Goal: Information Seeking & Learning: Understand process/instructions

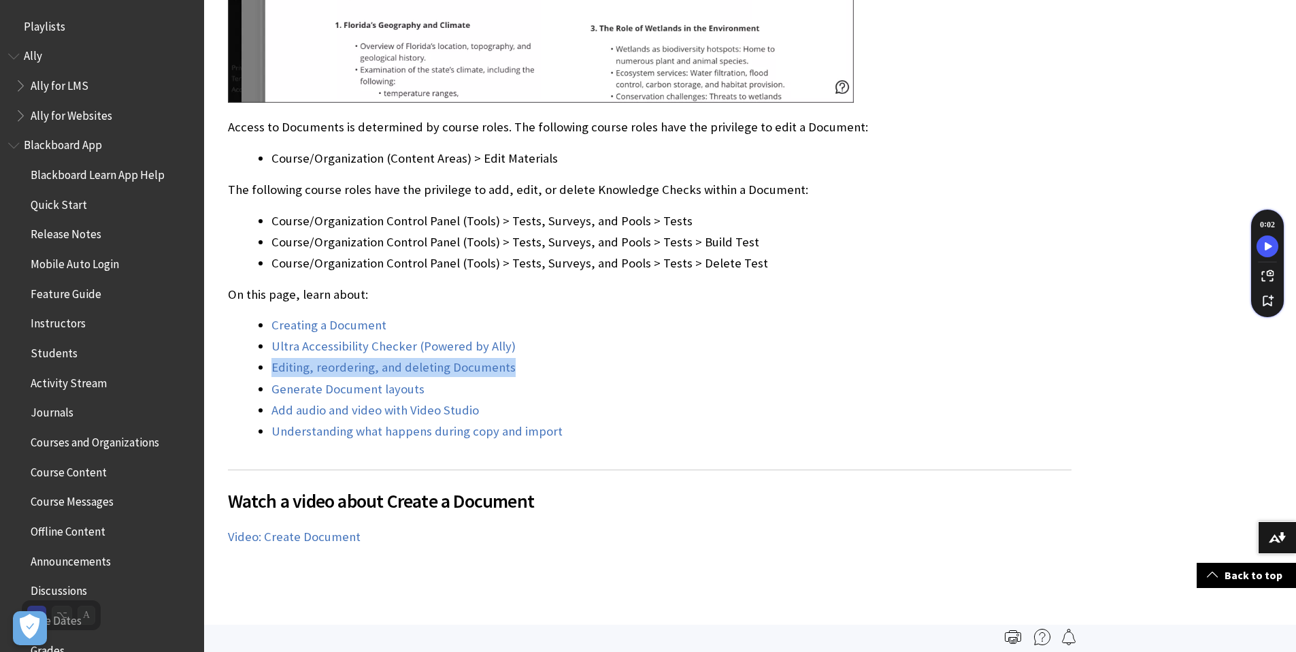
scroll to position [2435, 0]
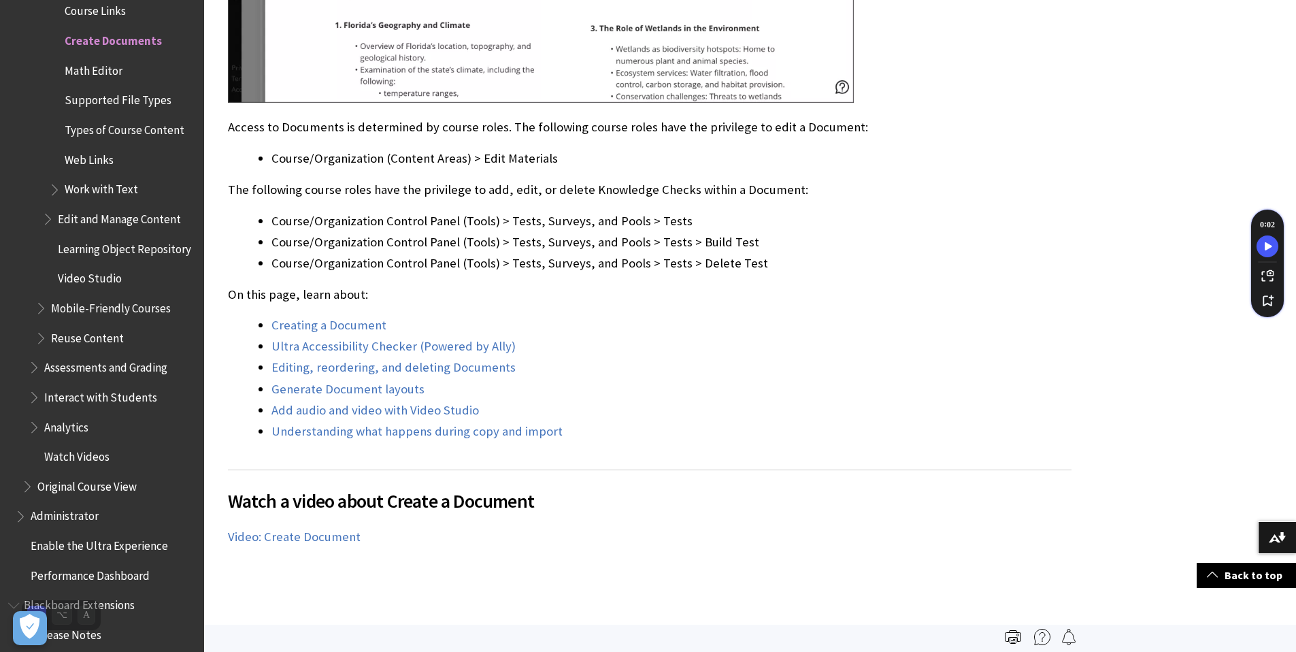
drag, startPoint x: 934, startPoint y: 269, endPoint x: 1133, endPoint y: 55, distance: 291.7
click at [935, 265] on li "Course/Organization Control Panel (Tools) > Tests, Surveys, and Pools > Tests >…" at bounding box center [671, 263] width 800 height 19
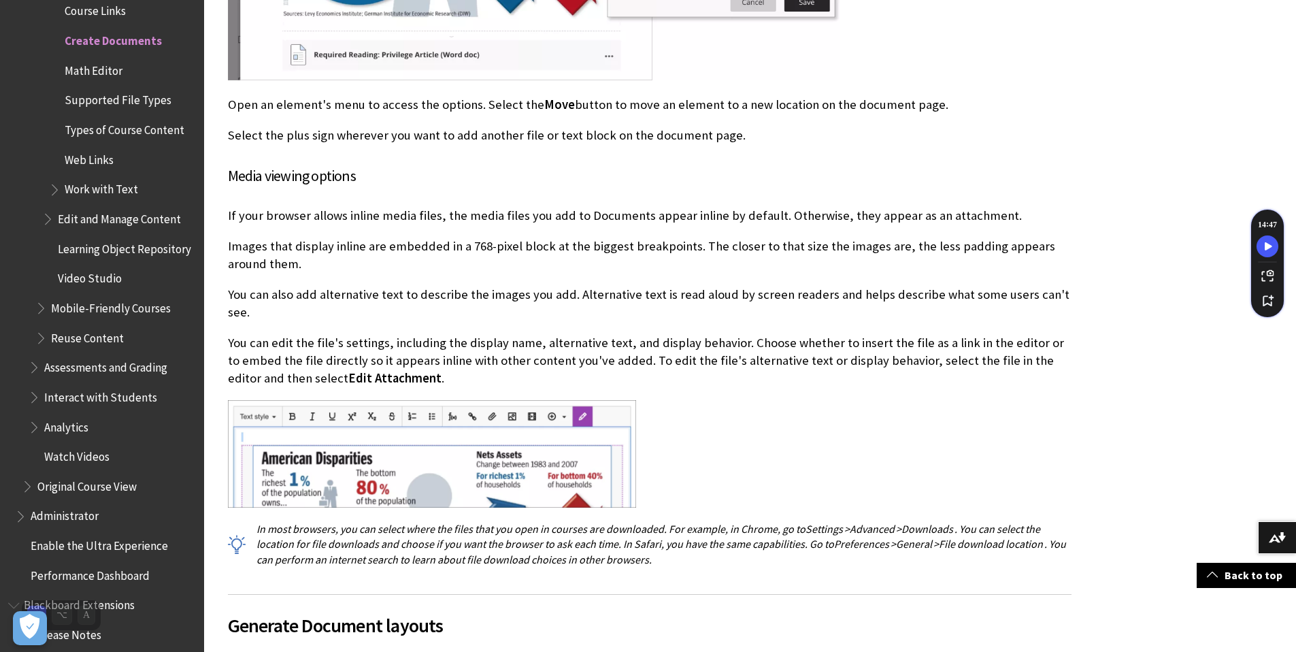
scroll to position [10699, 0]
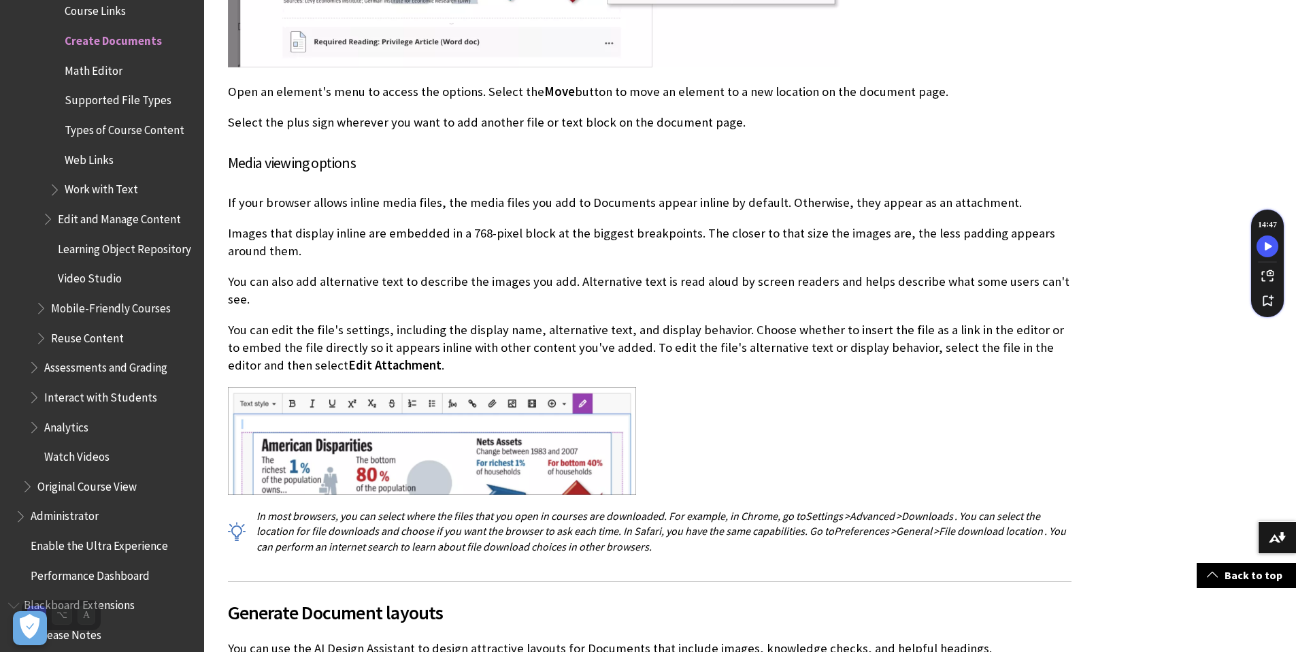
click at [384, 200] on p "If your browser allows inline media files, the media files you add to Documents…" at bounding box center [650, 203] width 844 height 18
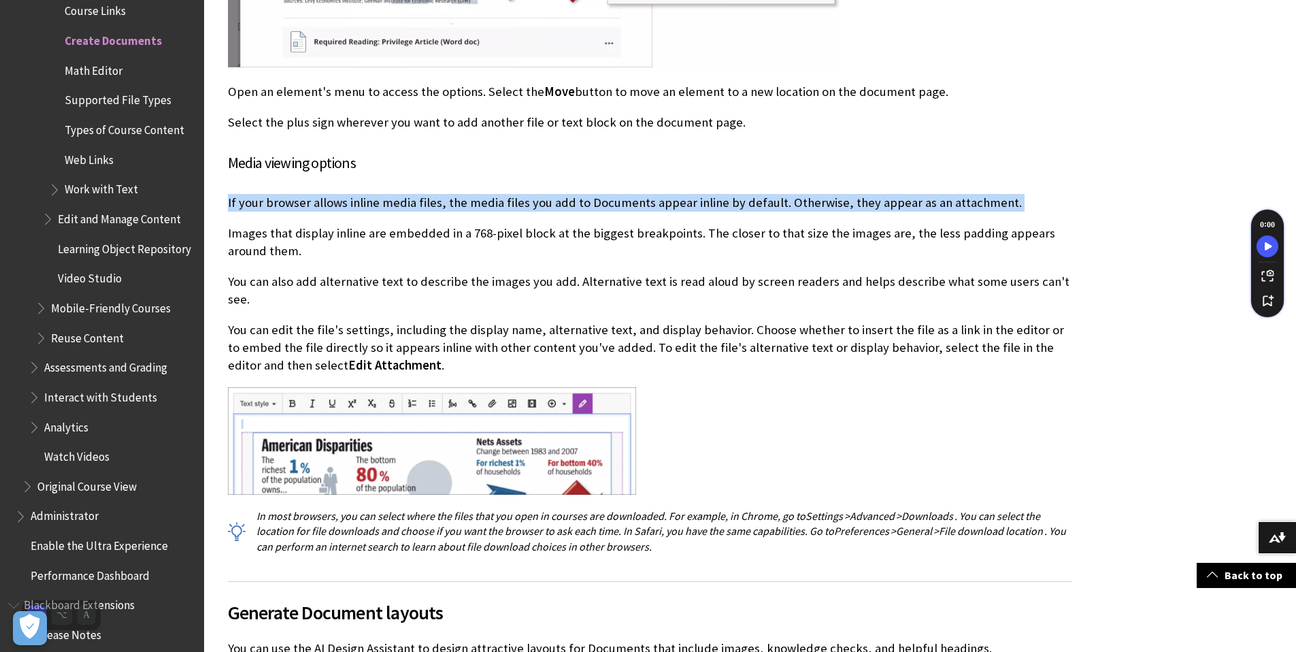
click at [384, 200] on p "If your browser allows inline media files, the media files you add to Documents…" at bounding box center [650, 203] width 844 height 18
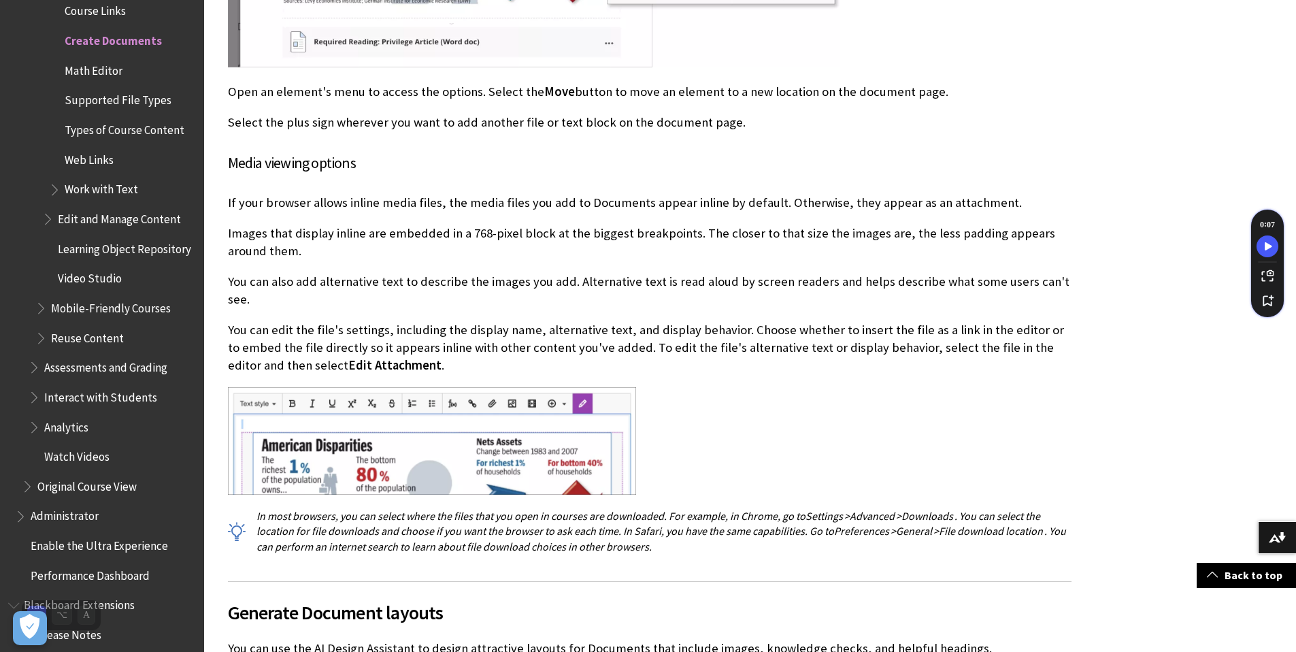
click at [441, 273] on p "You can also add alternative text to describe the images you add. Alternative t…" at bounding box center [650, 290] width 844 height 35
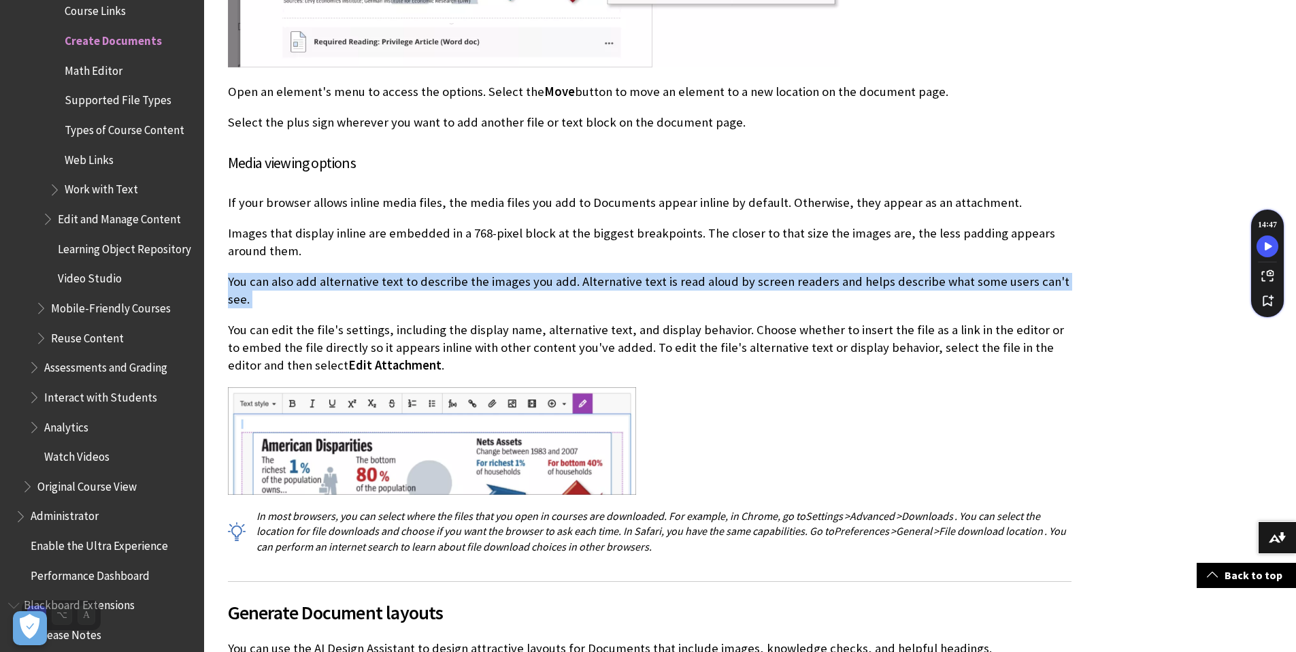
click at [441, 273] on p "You can also add alternative text to describe the images you add. Alternative t…" at bounding box center [650, 290] width 844 height 35
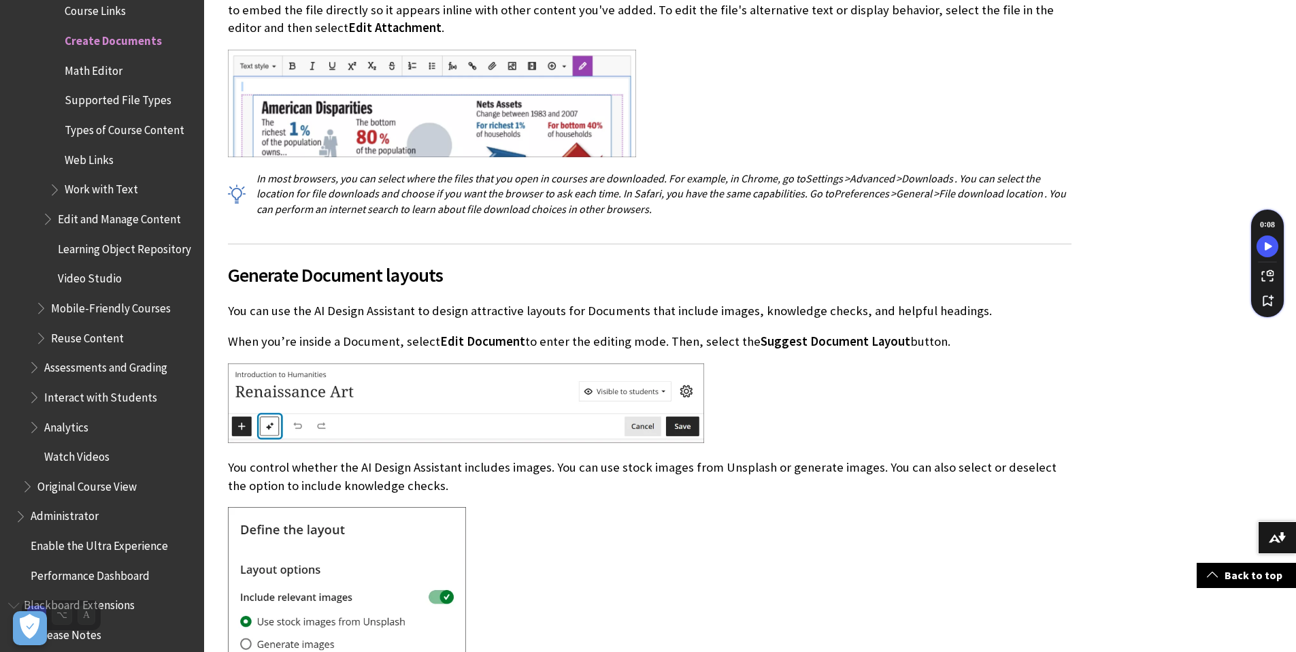
scroll to position [11066, 0]
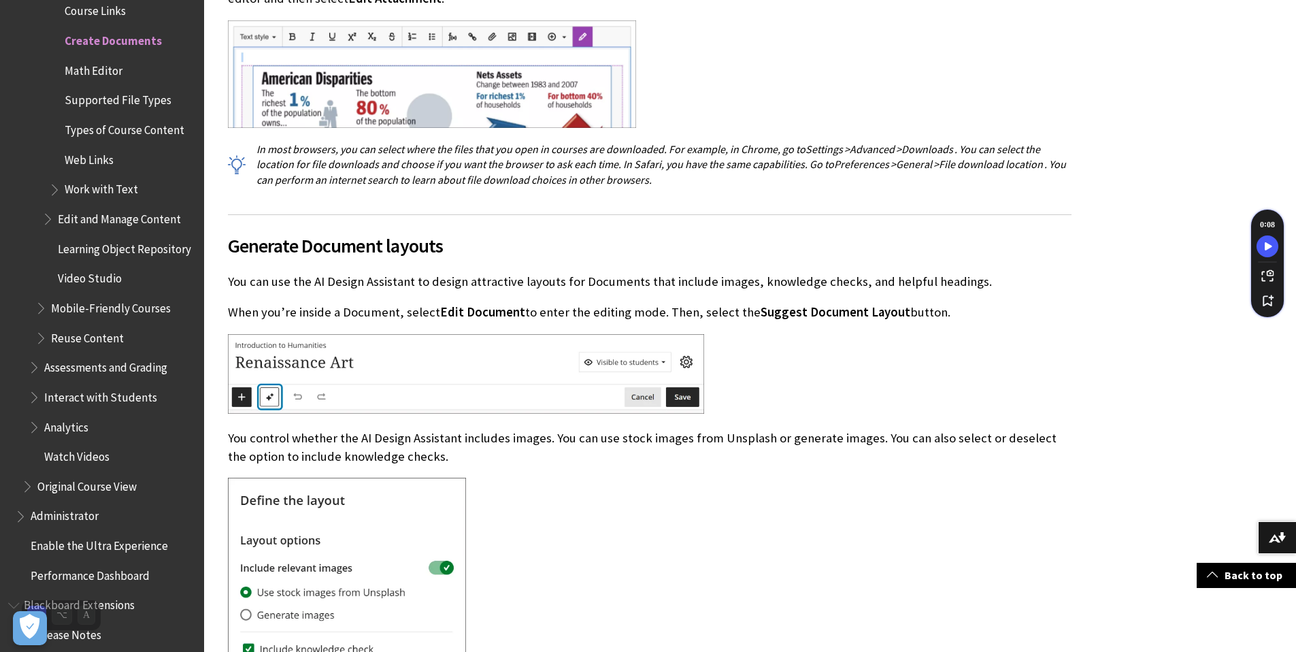
click at [312, 273] on p "You can use the AI Design Assistant to design attractive layouts for Documents …" at bounding box center [650, 282] width 844 height 18
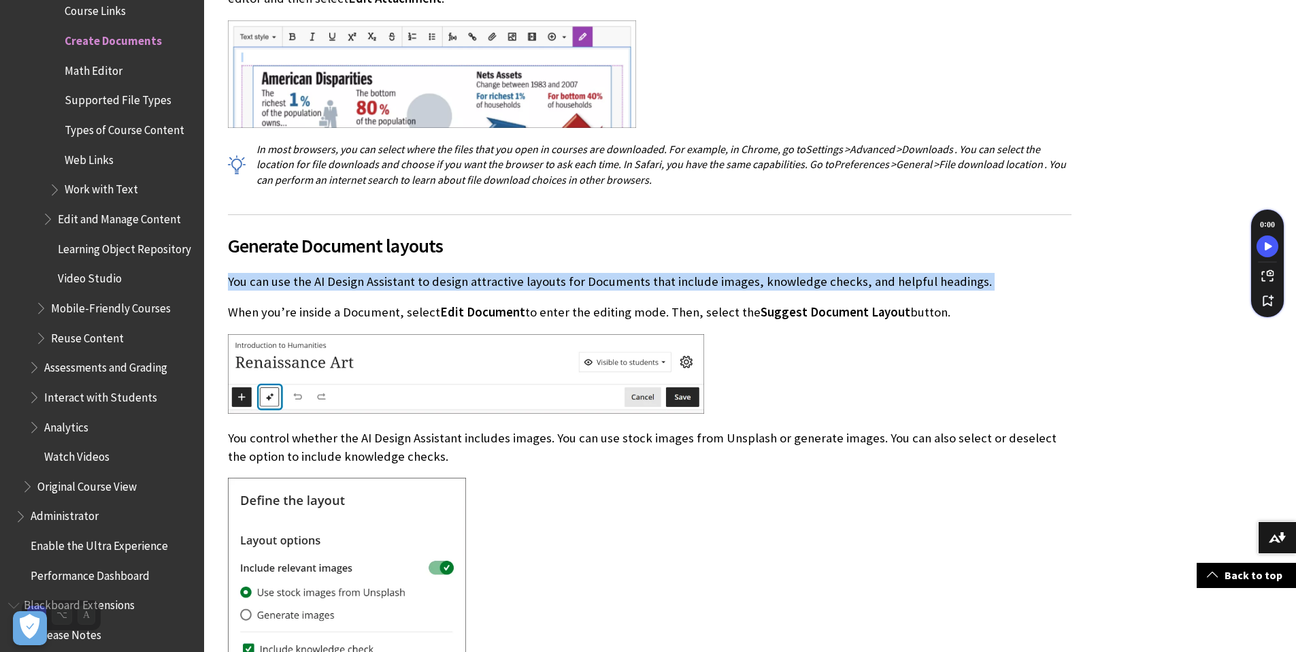
click at [312, 273] on p "You can use the AI Design Assistant to design attractive layouts for Documents …" at bounding box center [650, 282] width 844 height 18
click at [967, 273] on div "Generate Document layouts You can use the AI Design Assistant to design attract…" at bounding box center [650, 607] width 844 height 786
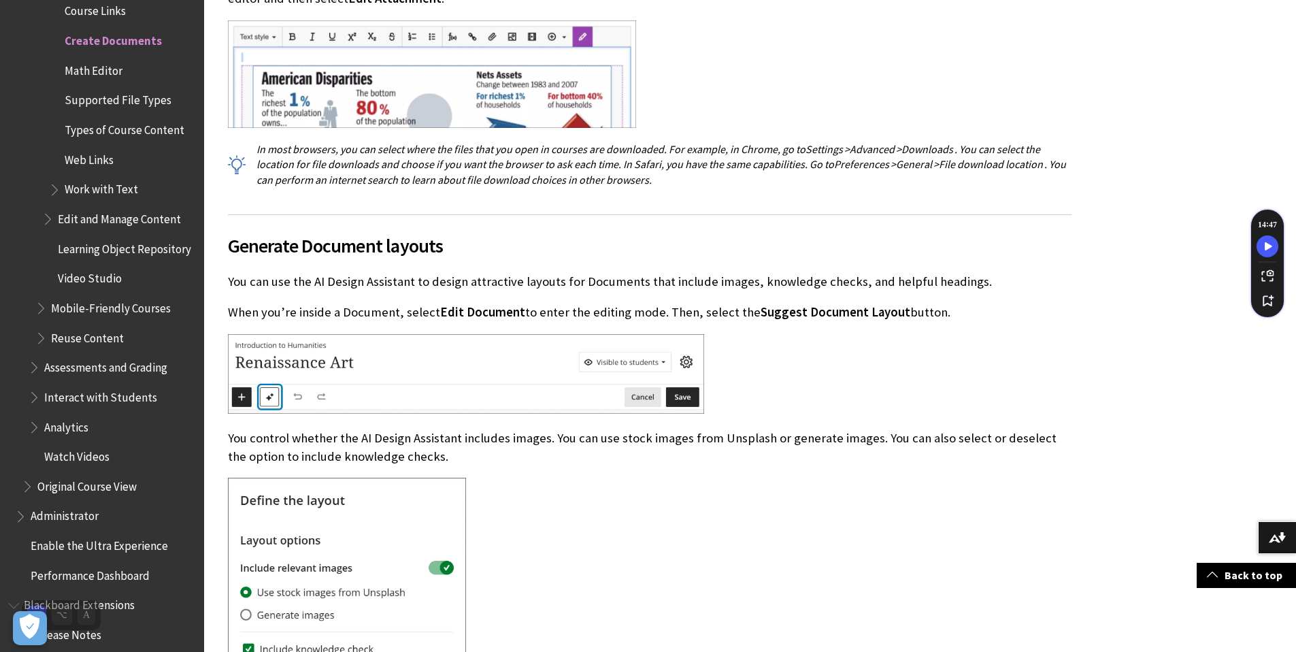
click at [444, 334] on img at bounding box center [466, 374] width 476 height 80
click at [474, 273] on p "You can use the AI Design Assistant to design attractive layouts for Documents …" at bounding box center [650, 282] width 844 height 18
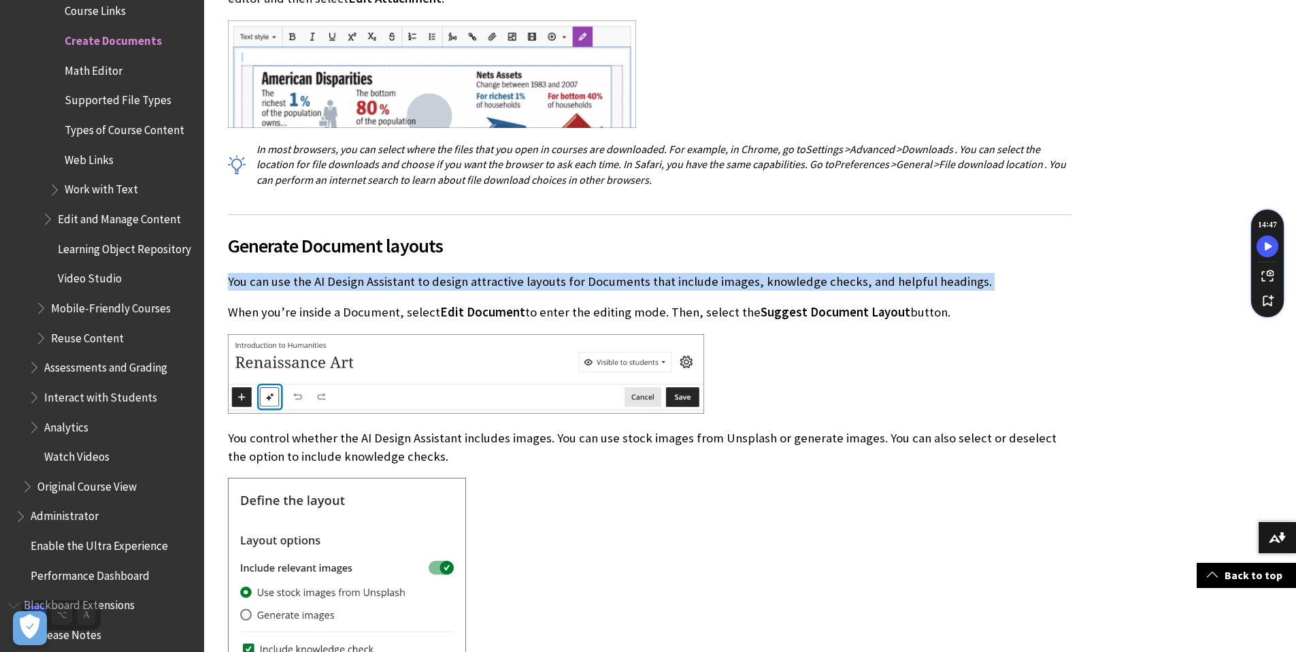
click at [475, 273] on p "You can use the AI Design Assistant to design attractive layouts for Documents …" at bounding box center [650, 282] width 844 height 18
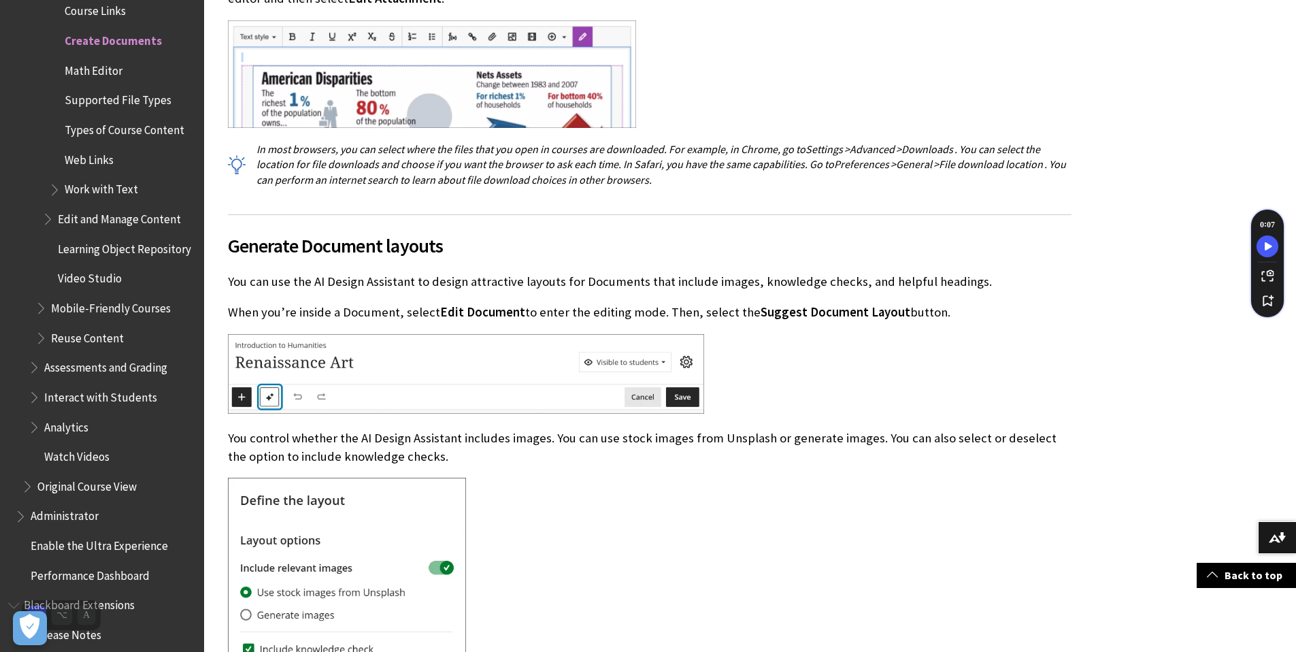
click at [360, 303] on p "When you’re inside a Document, select Edit Document to enter the editing mode. …" at bounding box center [650, 312] width 844 height 18
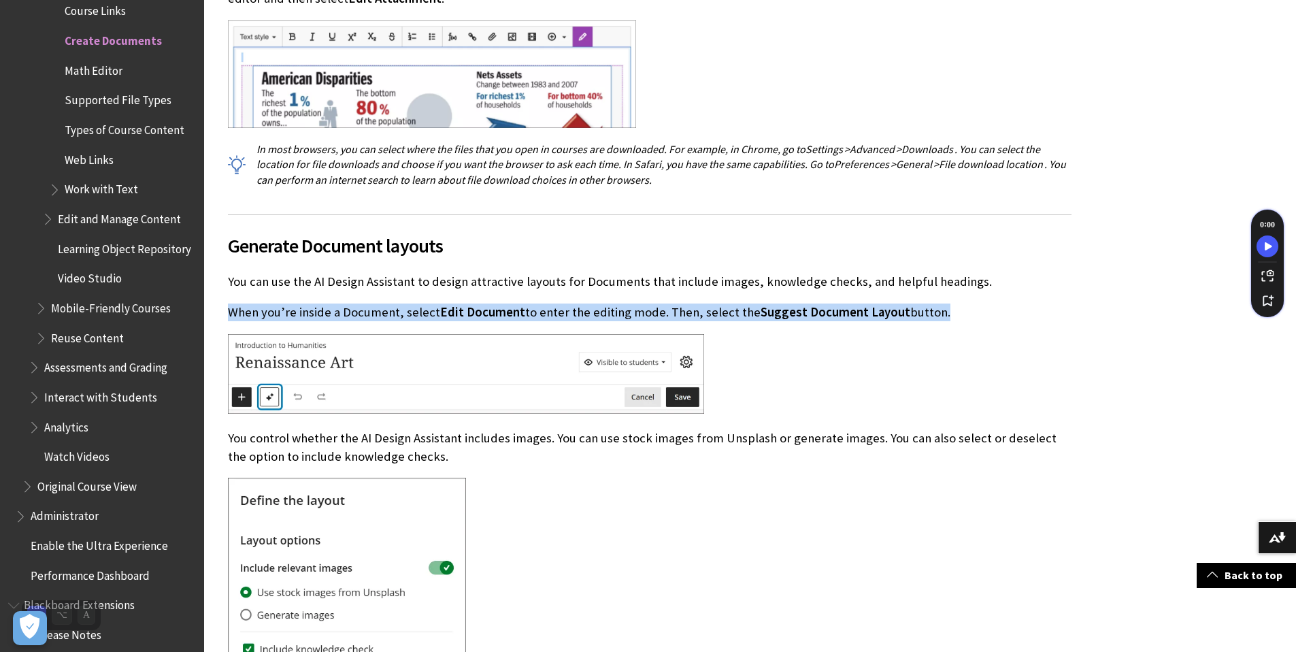
click at [360, 303] on p "When you’re inside a Document, select Edit Document to enter the editing mode. …" at bounding box center [650, 312] width 844 height 18
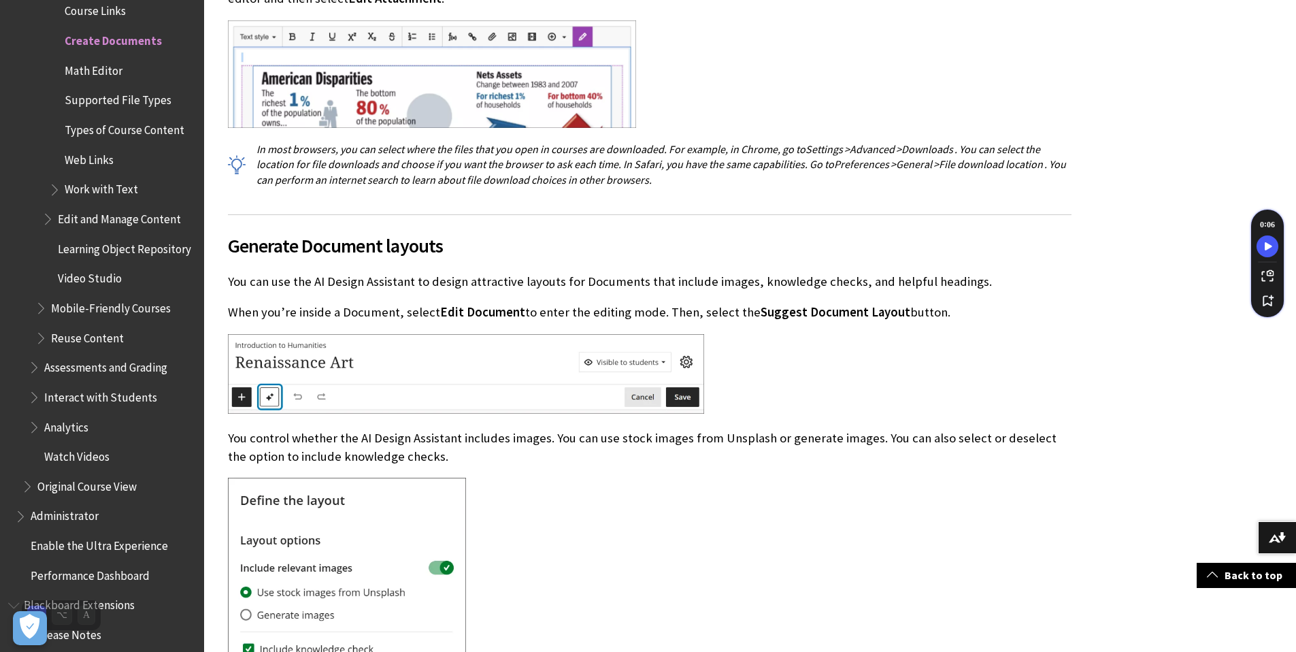
click at [761, 304] on span "Suggest Document Layout" at bounding box center [836, 312] width 150 height 16
drag, startPoint x: 340, startPoint y: 283, endPoint x: 345, endPoint y: 292, distance: 10.0
click at [340, 284] on div "Generate Document layouts You can use the AI Design Assistant to design attract…" at bounding box center [650, 607] width 844 height 786
click at [346, 303] on p "When you’re inside a Document, select Edit Document to enter the editing mode. …" at bounding box center [650, 312] width 844 height 18
click at [347, 303] on p "When you’re inside a Document, select Edit Document to enter the editing mode. …" at bounding box center [650, 312] width 844 height 18
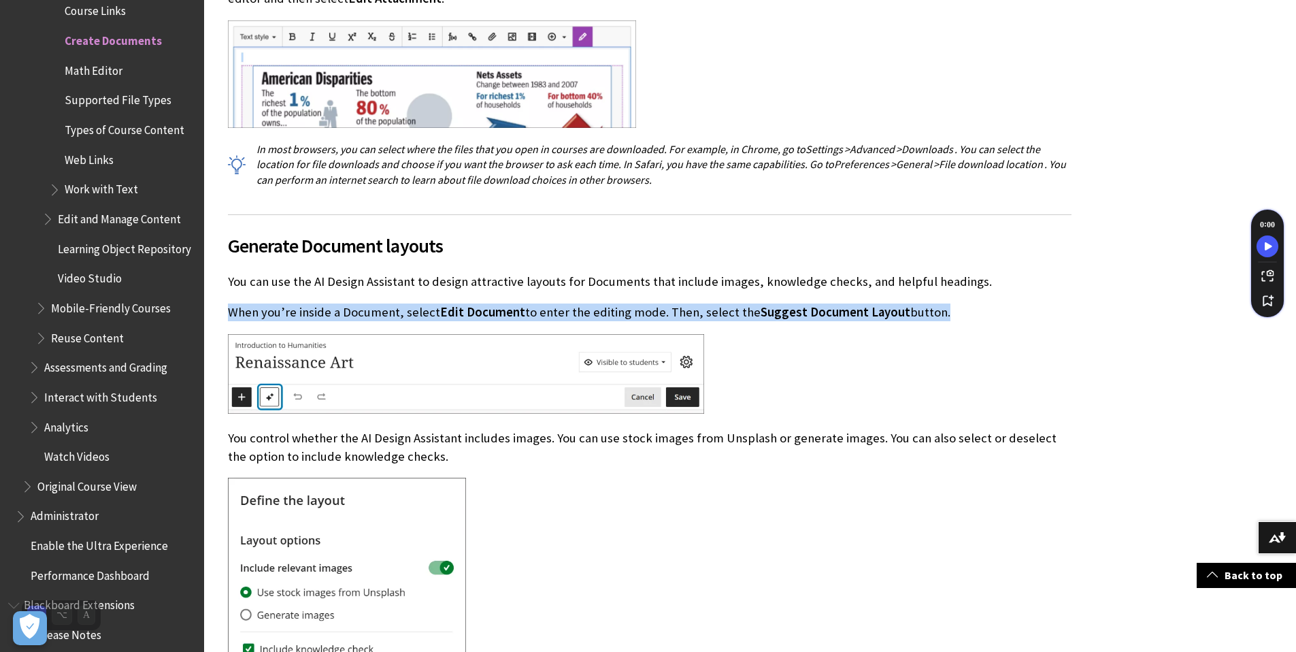
click at [347, 303] on p "When you’re inside a Document, select Edit Document to enter the editing mode. …" at bounding box center [650, 312] width 844 height 18
click at [731, 405] on div "Generate Document layouts You can use the AI Design Assistant to design attract…" at bounding box center [650, 607] width 844 height 786
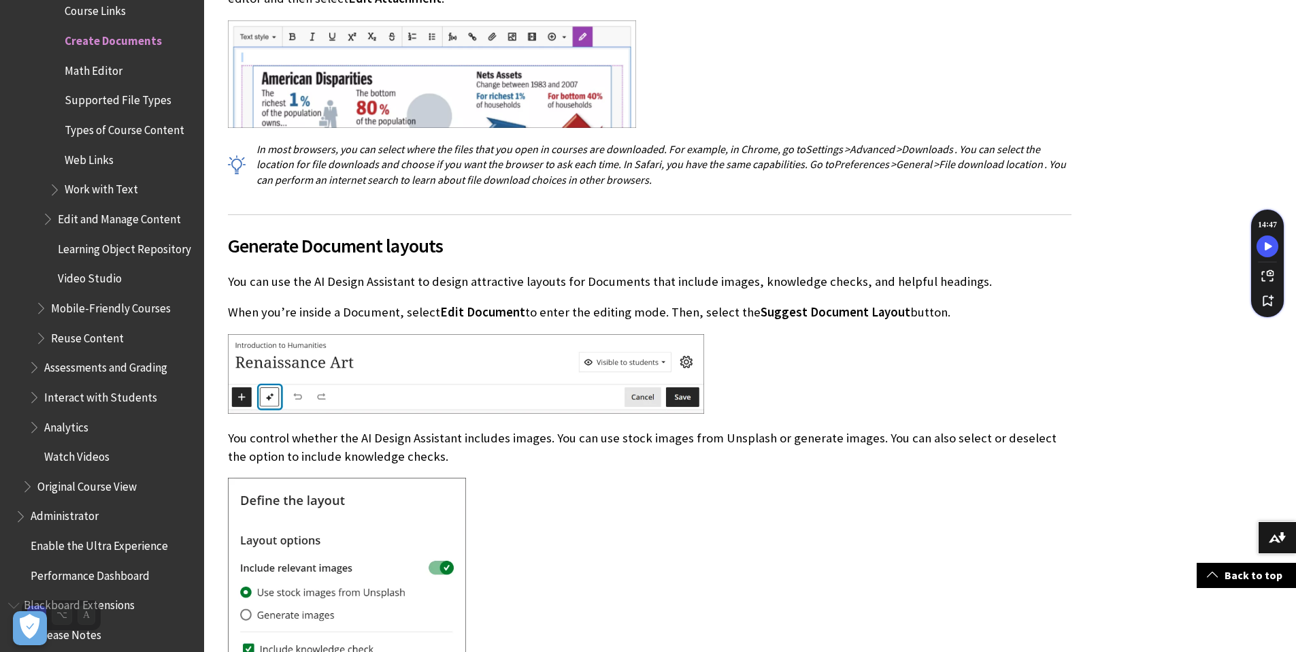
click at [624, 303] on p "When you’re inside a Document, select Edit Document to enter the editing mode. …" at bounding box center [650, 312] width 844 height 18
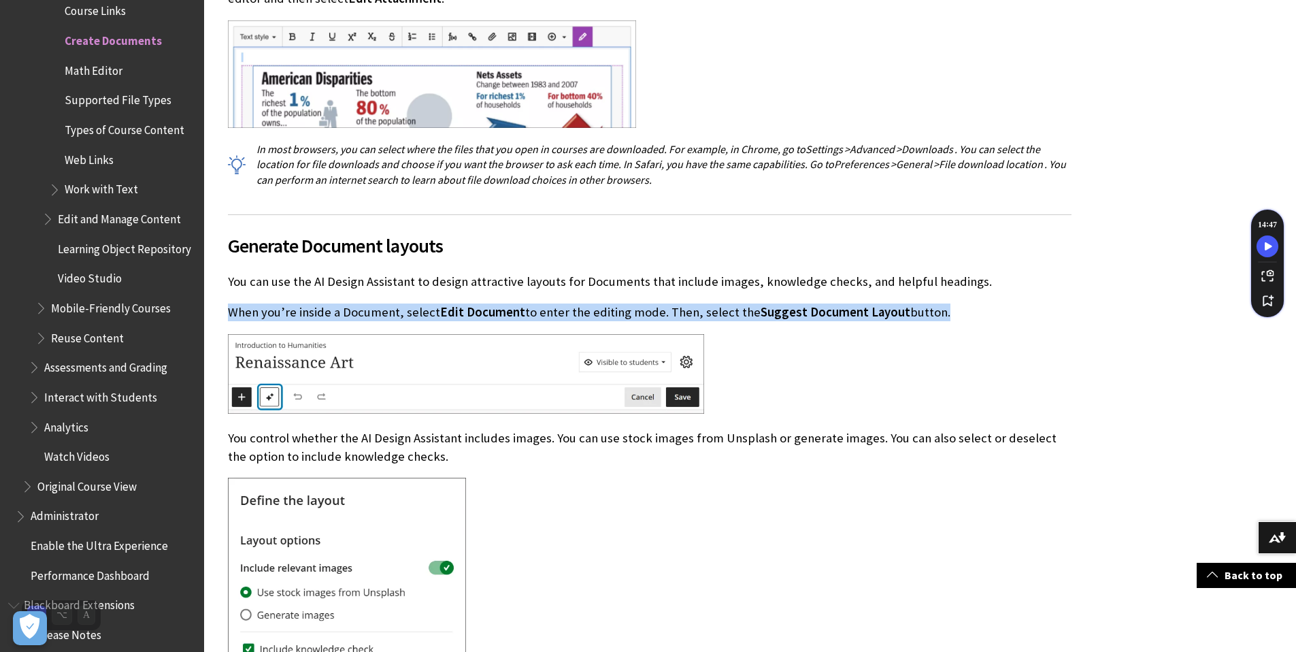
click at [624, 303] on p "When you’re inside a Document, select Edit Document to enter the editing mode. …" at bounding box center [650, 312] width 844 height 18
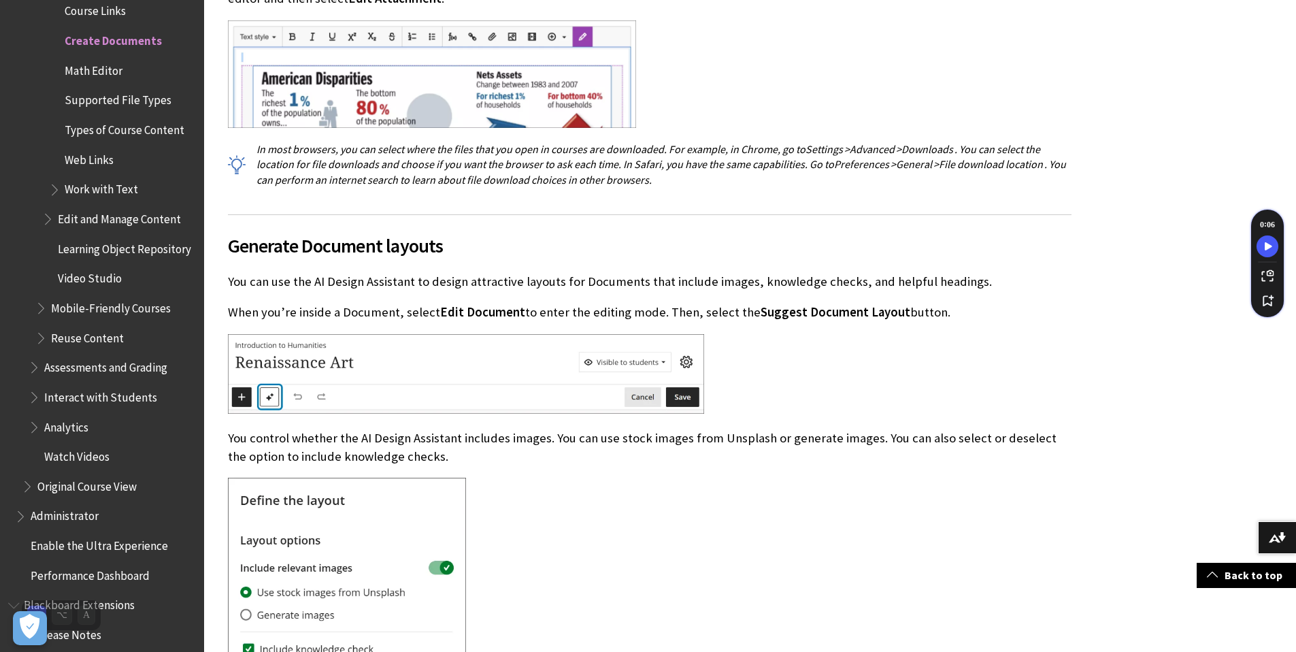
click at [939, 334] on div at bounding box center [650, 375] width 844 height 83
drag, startPoint x: 929, startPoint y: 288, endPoint x: 210, endPoint y: 212, distance: 723.2
copy div "Generate Document layouts You can use the AI Design Assistant to design attract…"
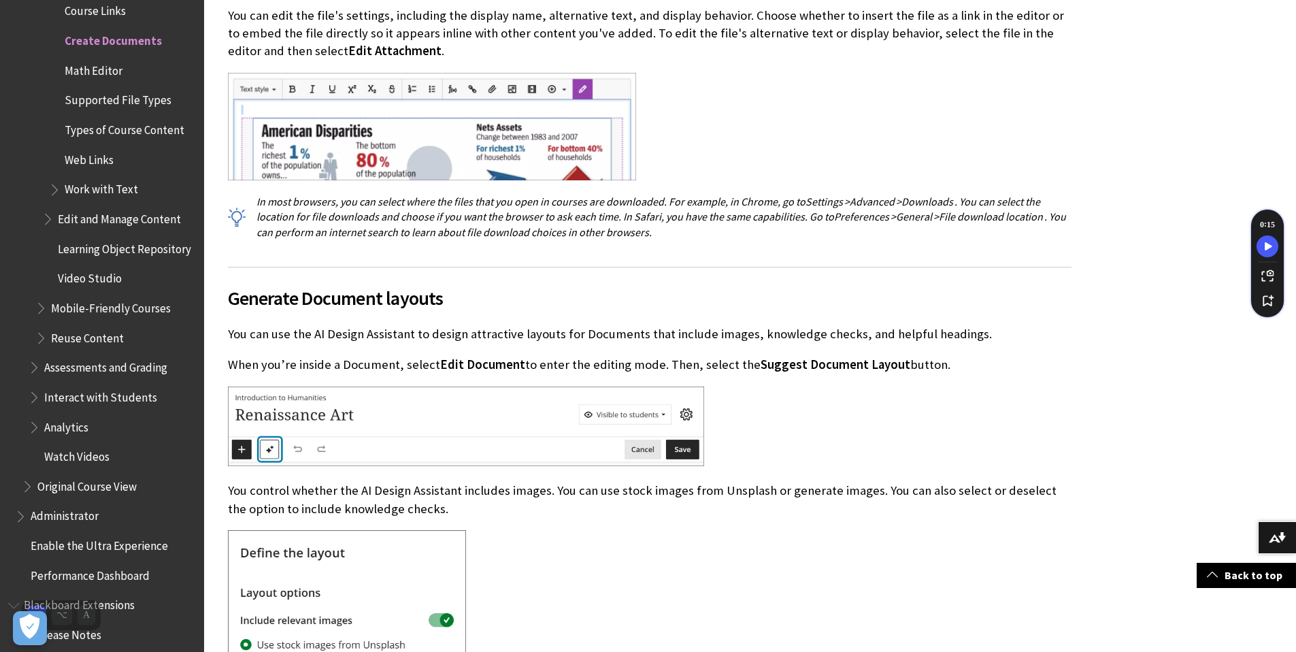
scroll to position [11019, 0]
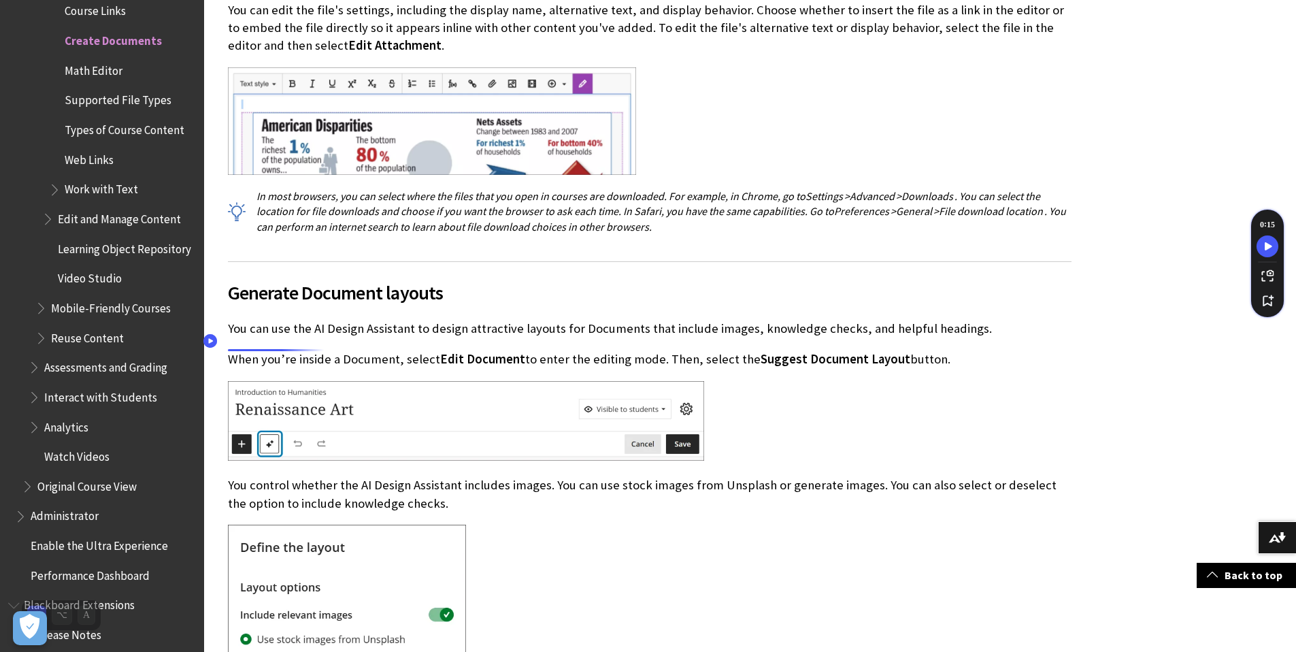
click at [301, 350] on p "When you’re inside a Document, select Edit Document to enter the editing mode. …" at bounding box center [650, 359] width 844 height 18
drag, startPoint x: 236, startPoint y: 312, endPoint x: 952, endPoint y: 342, distance: 717.0
click at [956, 341] on div "Generate Document layouts You can use the AI Design Assistant to design attract…" at bounding box center [650, 654] width 844 height 786
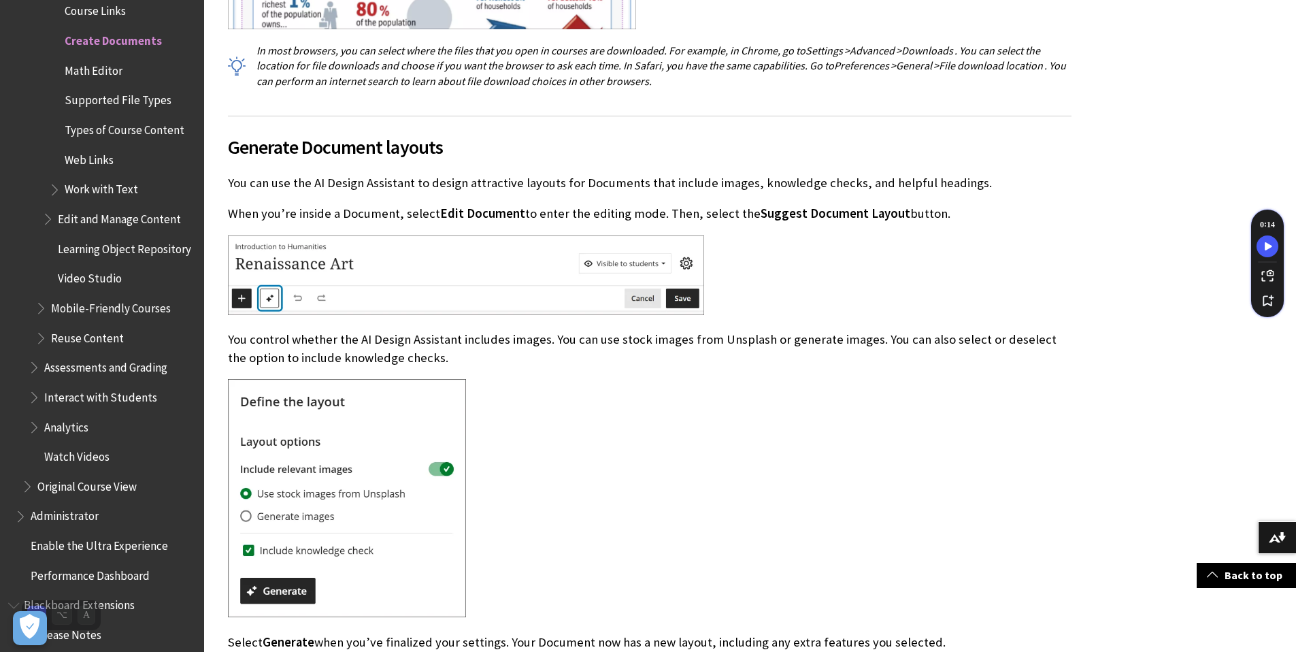
scroll to position [11165, 0]
click at [415, 132] on span "Generate Document layouts" at bounding box center [650, 146] width 844 height 29
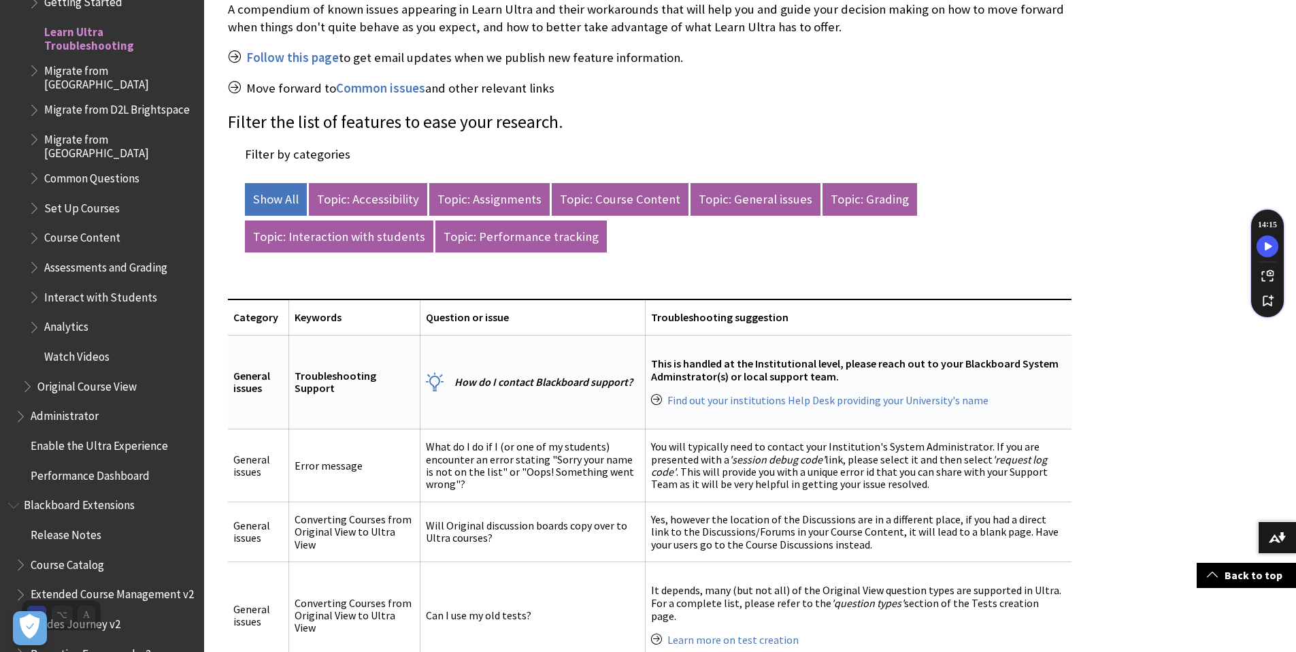
scroll to position [464, 0]
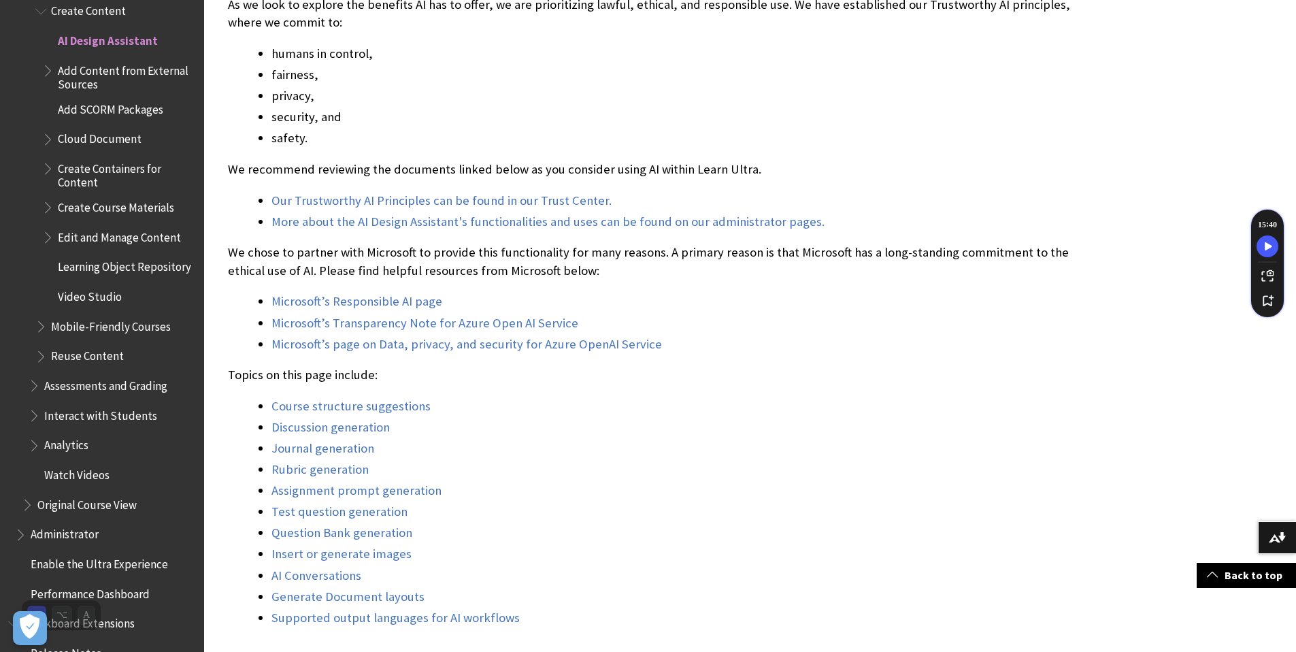
scroll to position [880, 0]
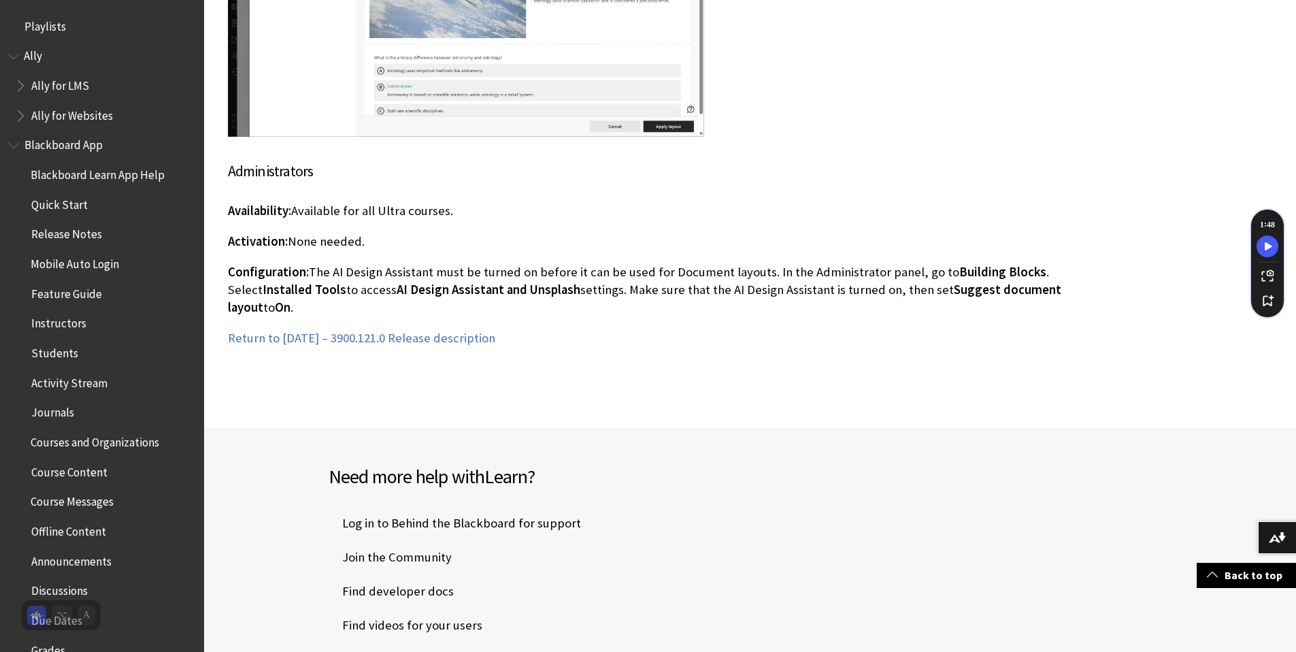
scroll to position [1259, 0]
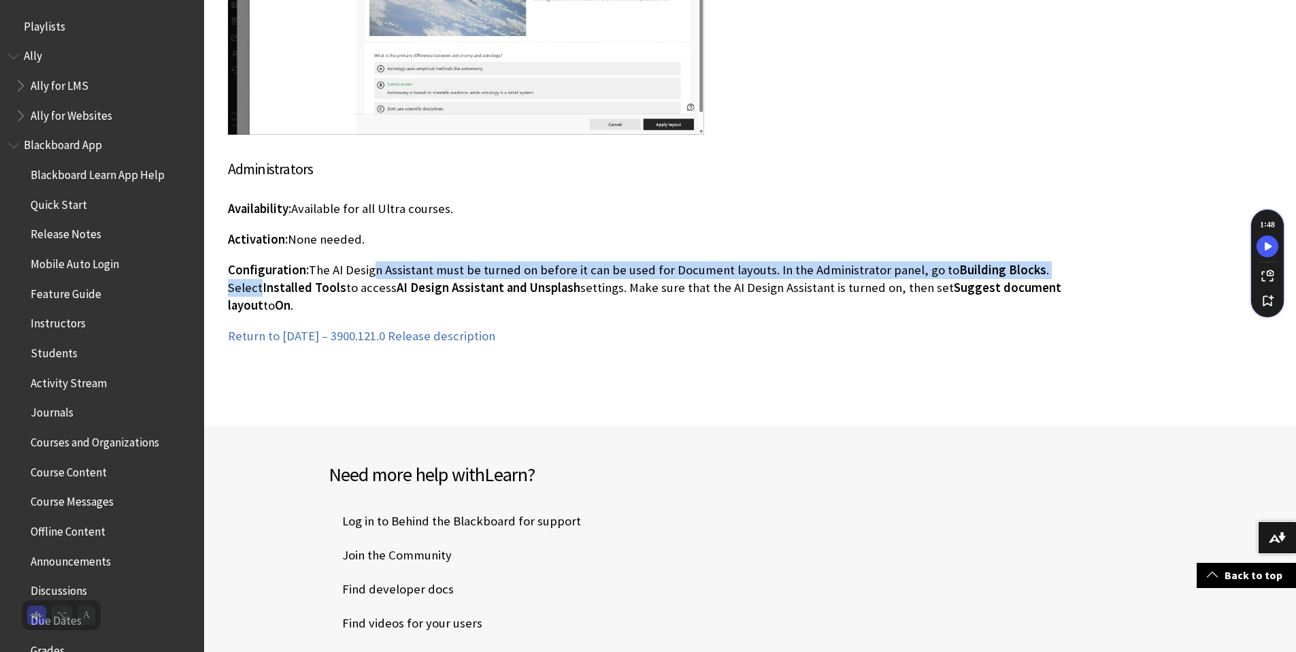
drag, startPoint x: 371, startPoint y: 269, endPoint x: 1080, endPoint y: 275, distance: 708.9
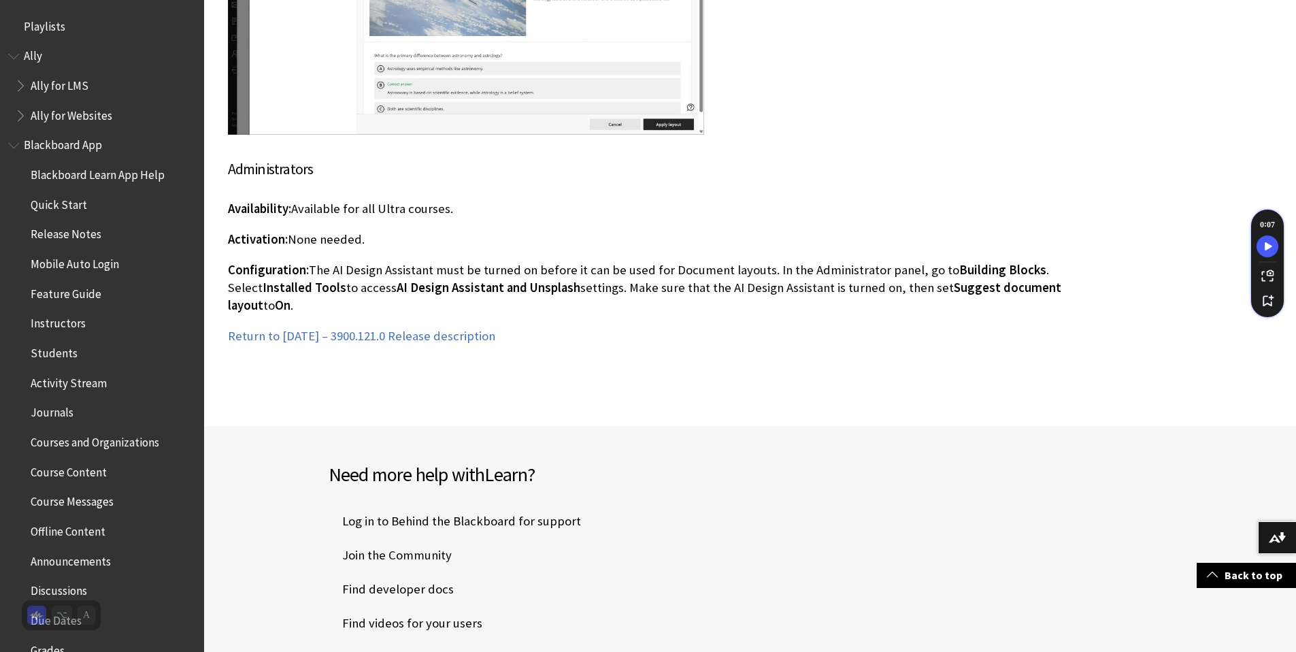
click at [397, 284] on span "AI Design Assistant and Unsplash" at bounding box center [489, 288] width 184 height 16
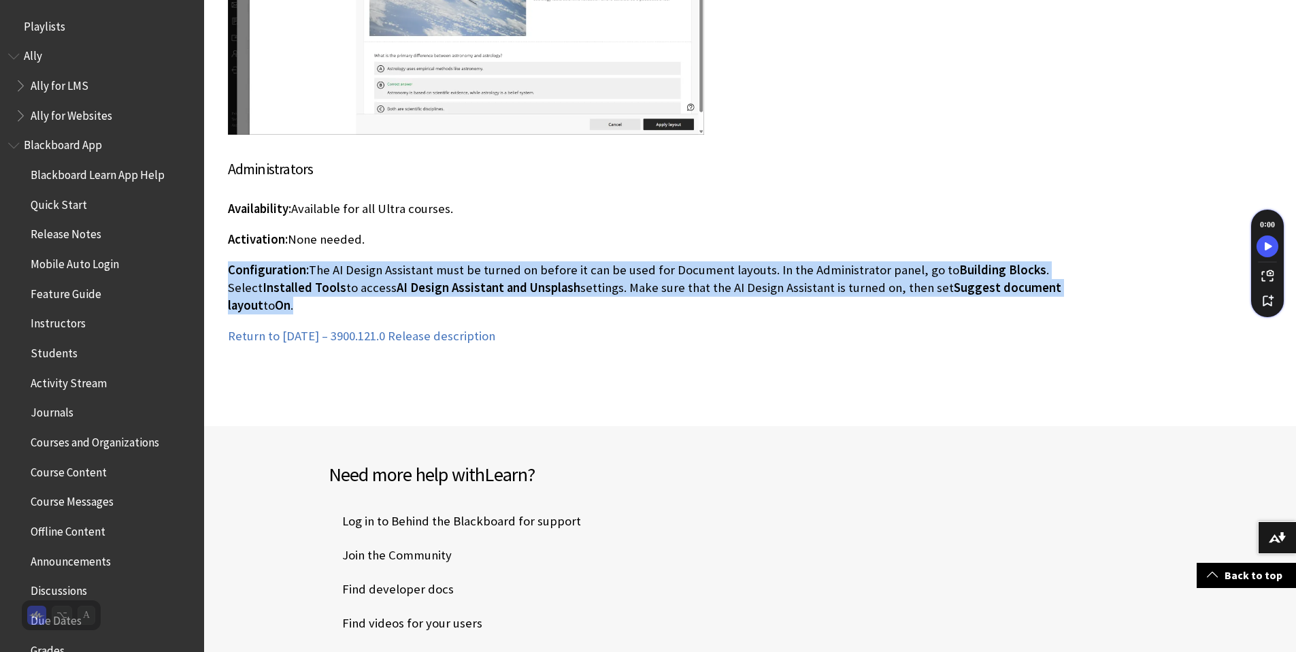
click at [397, 284] on span "AI Design Assistant and Unsplash" at bounding box center [489, 288] width 184 height 16
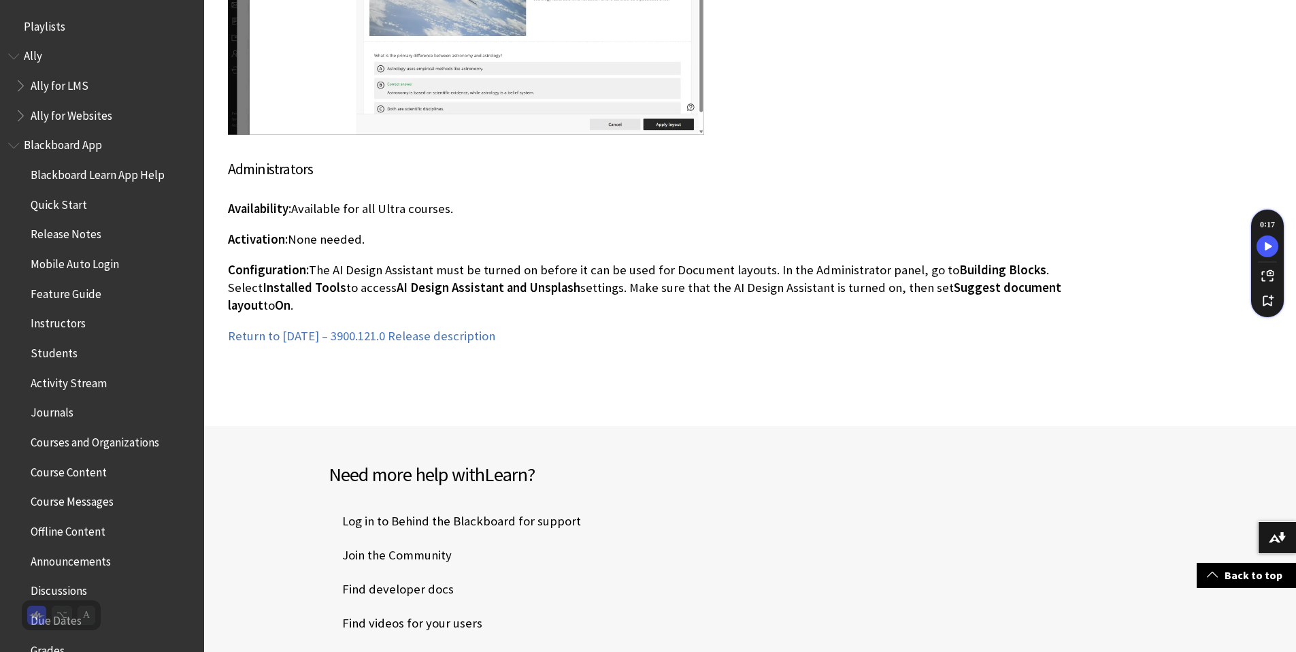
click at [397, 282] on span "AI Design Assistant and Unsplash" at bounding box center [489, 288] width 184 height 16
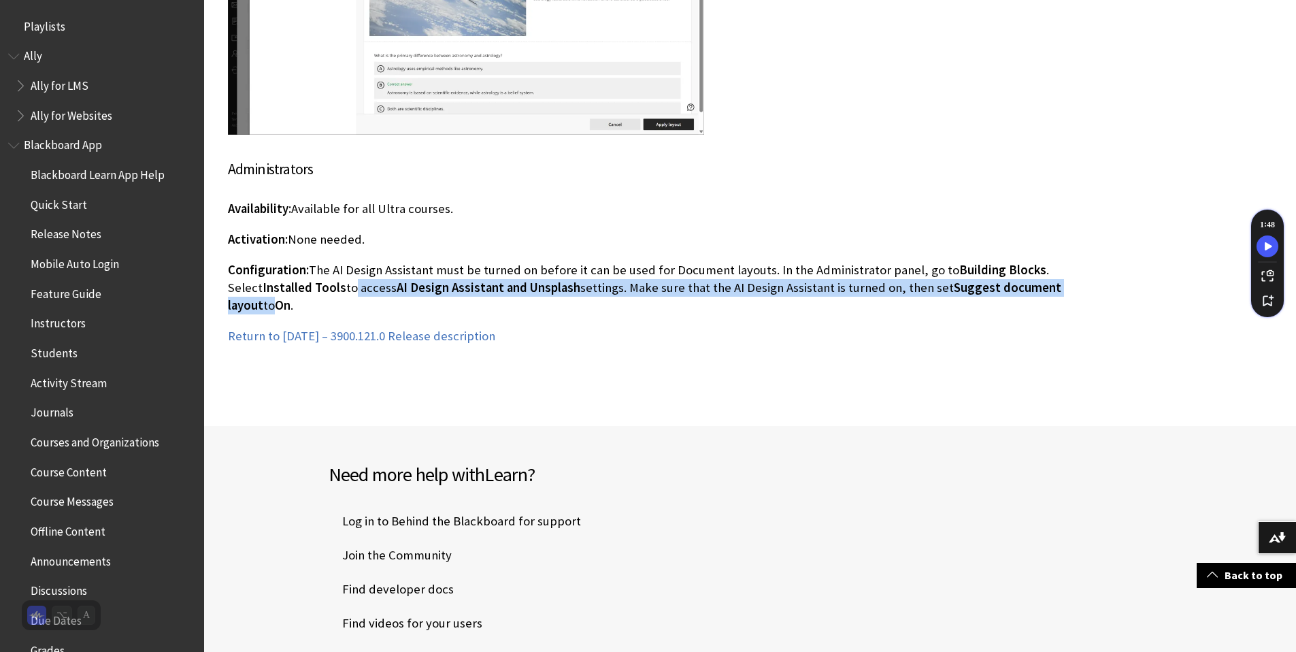
drag, startPoint x: 316, startPoint y: 290, endPoint x: 1056, endPoint y: 285, distance: 740.2
click at [1056, 285] on p "Configuration: The AI Design Assistant must be turned on before it can be used …" at bounding box center [650, 288] width 844 height 54
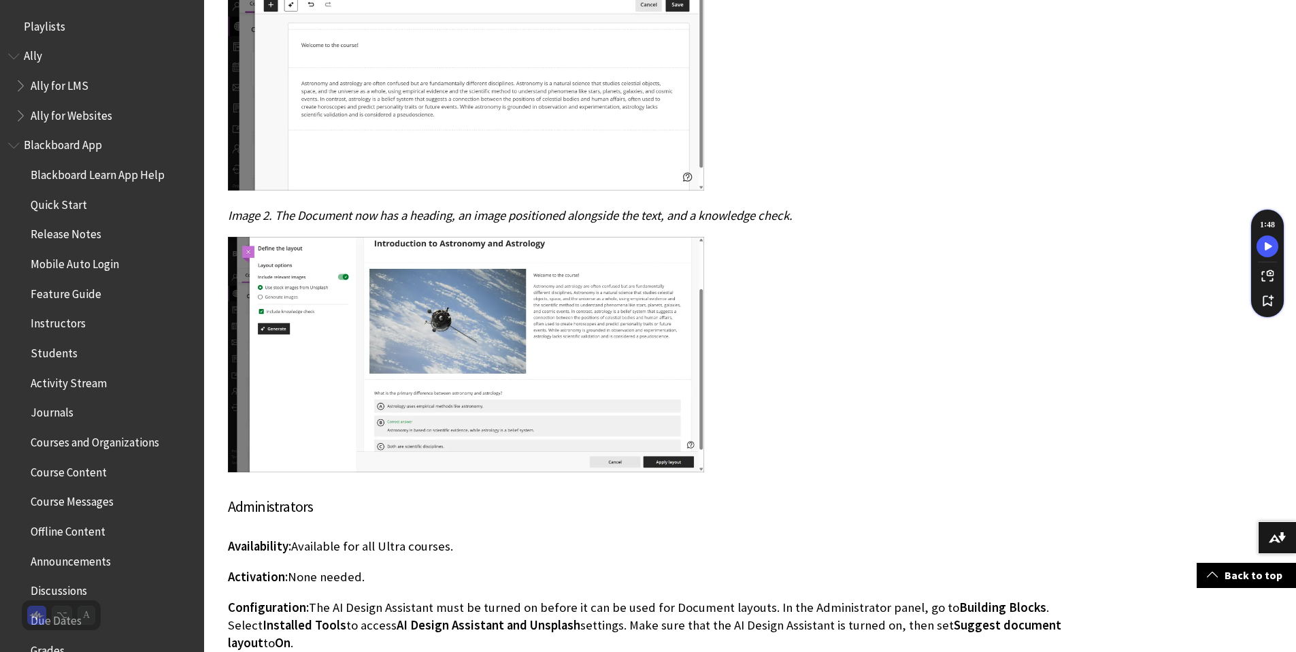
scroll to position [919, 0]
